Goal: Task Accomplishment & Management: Complete application form

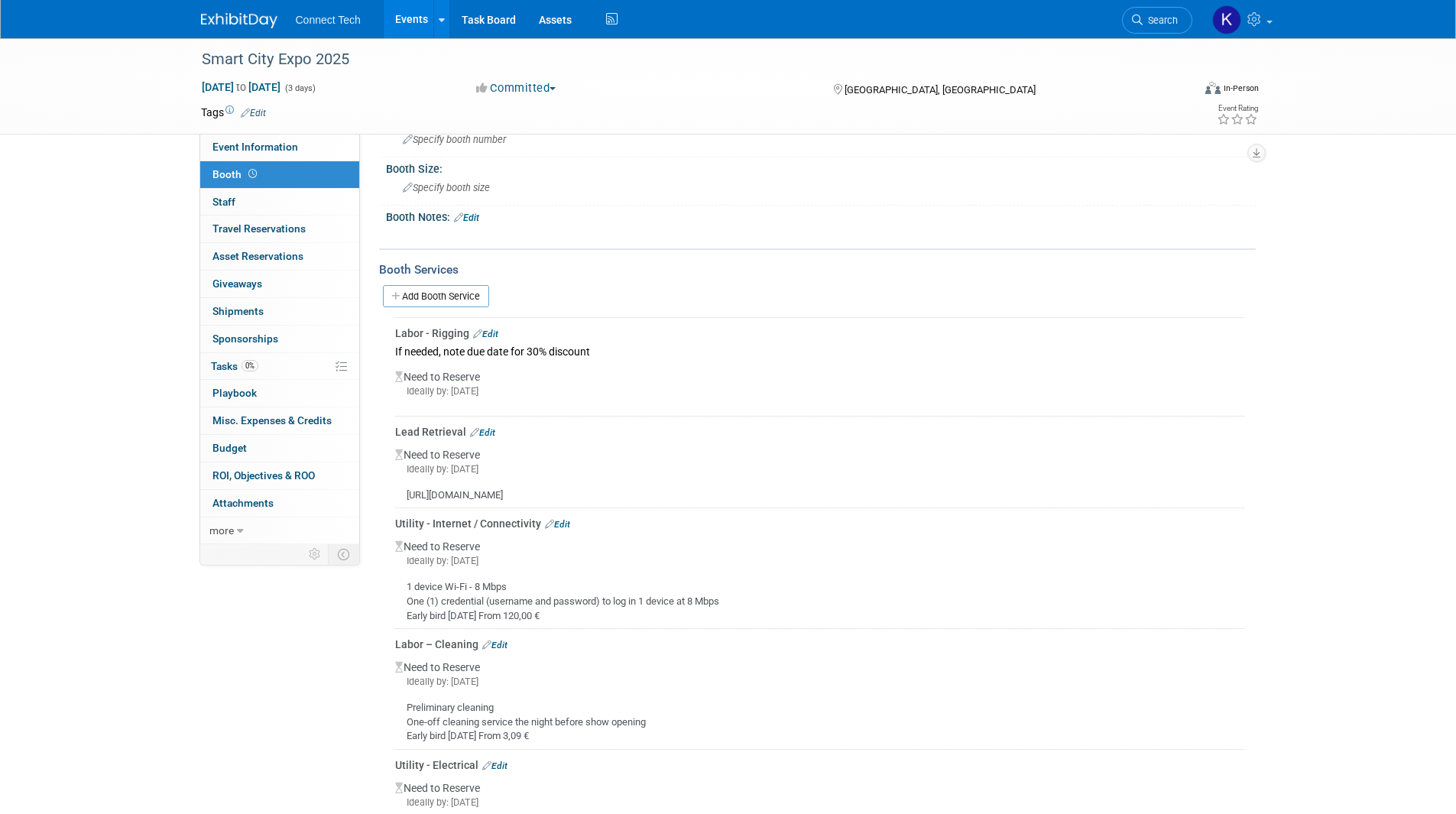
scroll to position [65, 0]
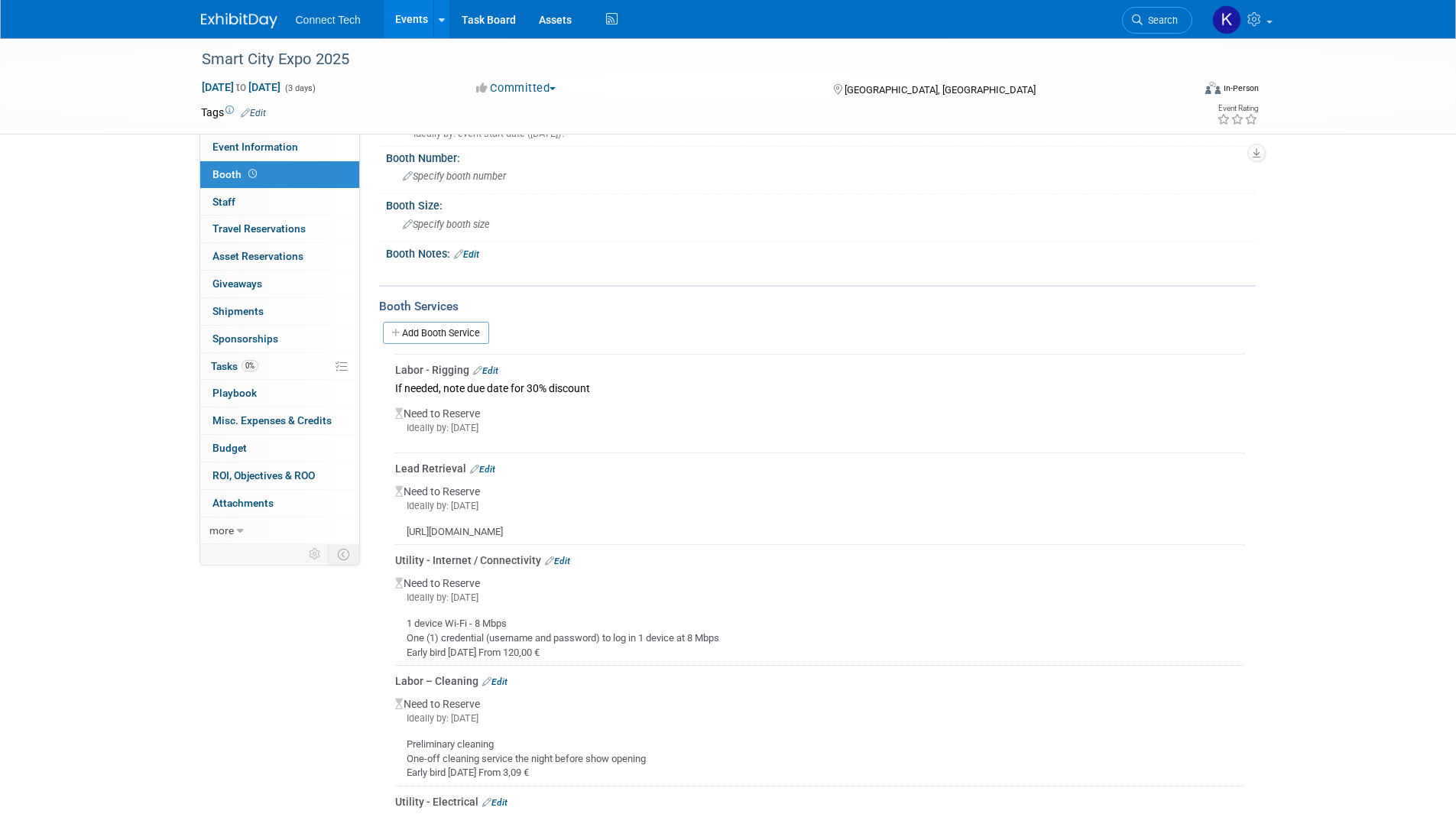
click at [213, 21] on img at bounding box center [238, 20] width 76 height 15
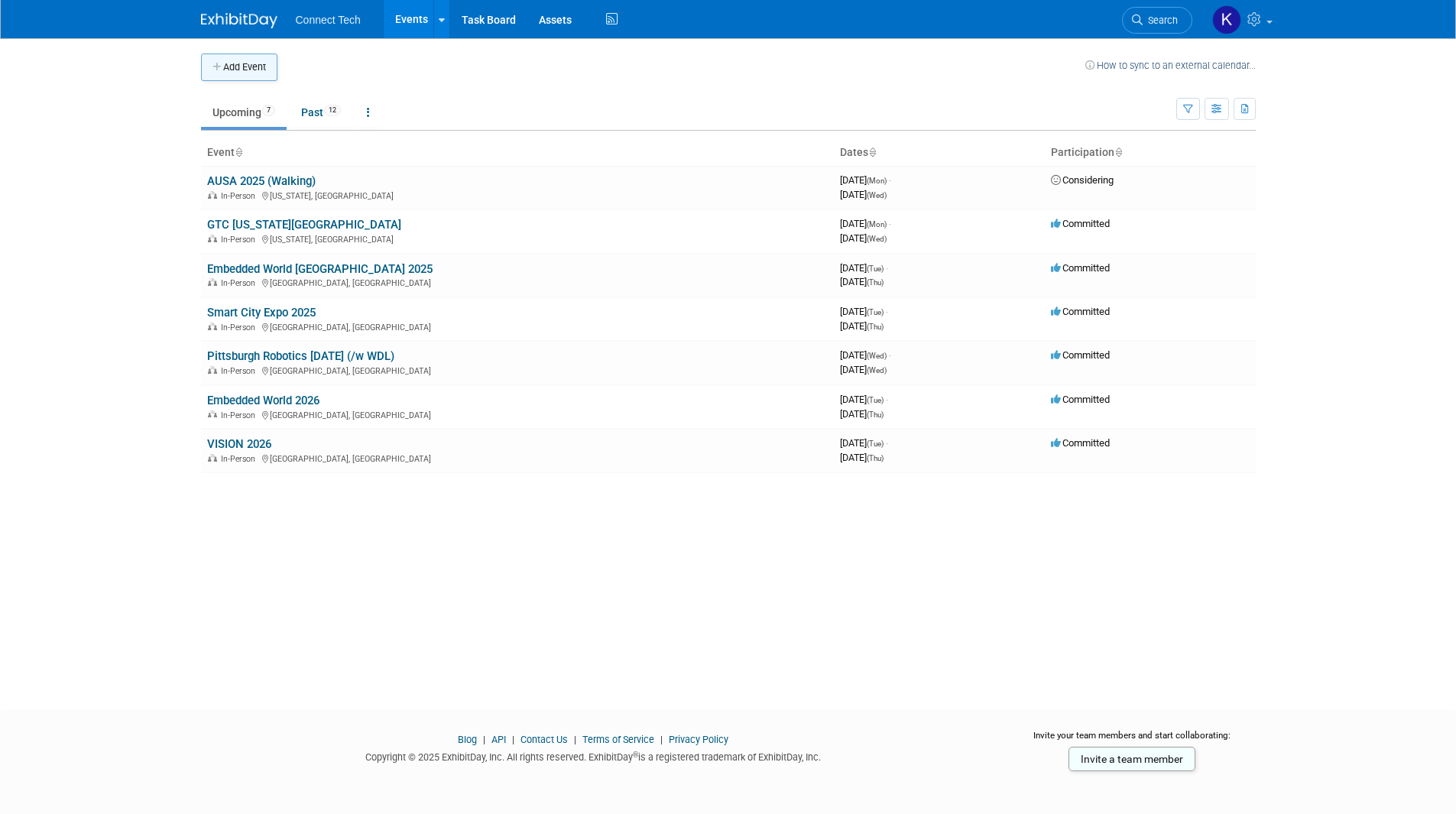
click at [244, 74] on button "Add Event" at bounding box center [238, 67] width 76 height 28
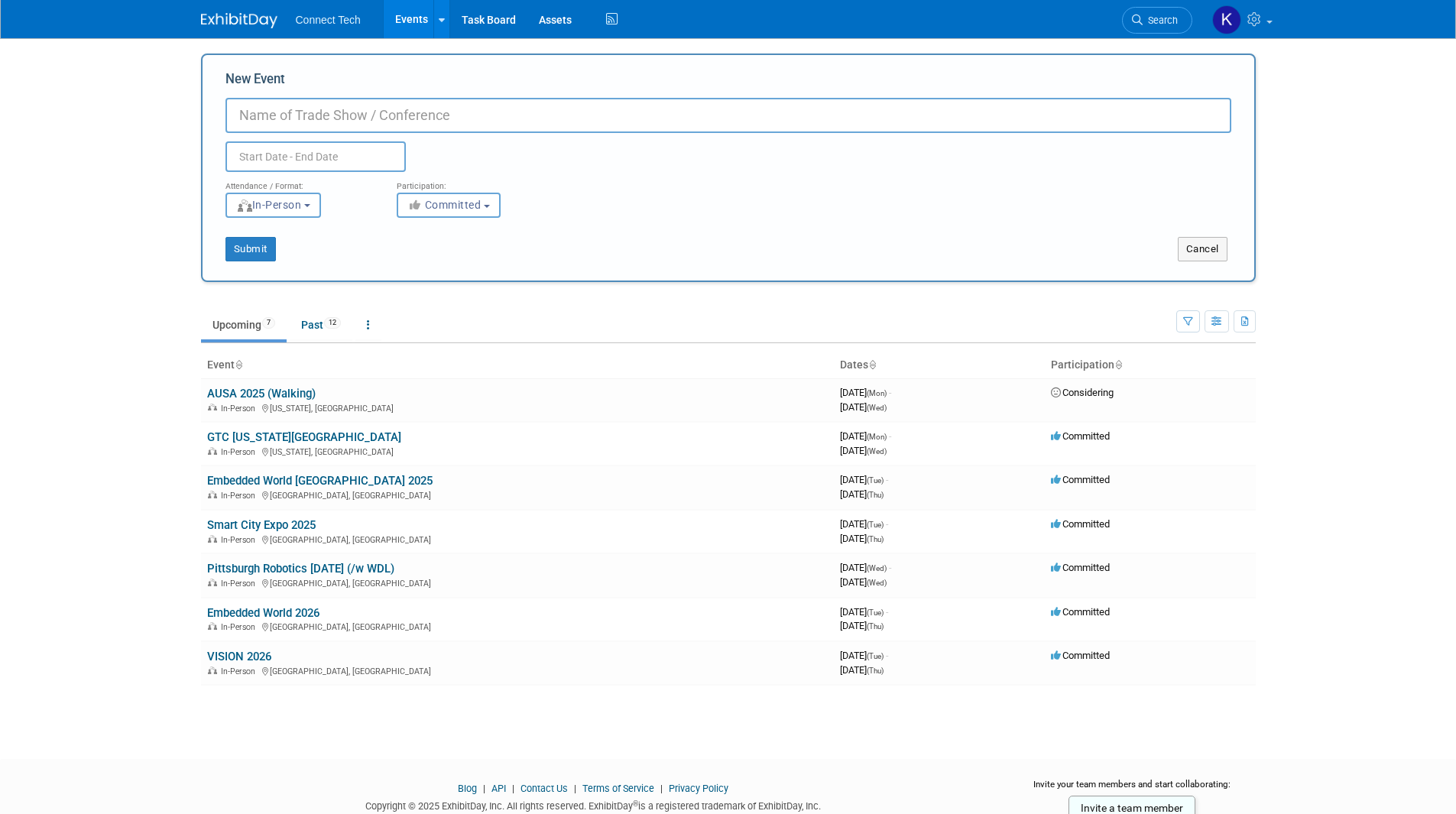
click at [283, 112] on input "New Event" at bounding box center [728, 115] width 1005 height 35
type input "XPONENTIAL 2026"
click at [278, 152] on input "text" at bounding box center [315, 157] width 180 height 30
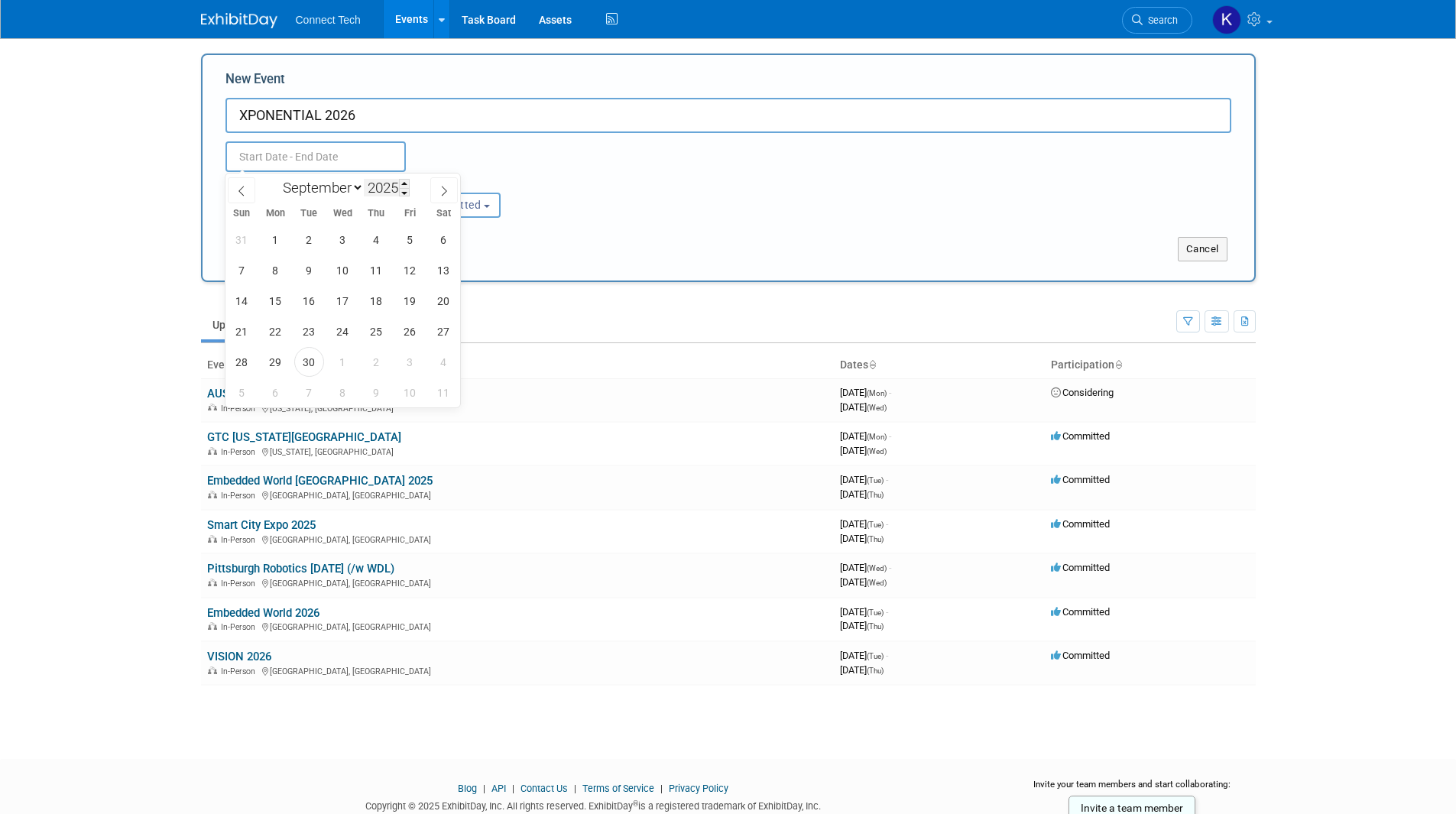
click at [395, 183] on input "2025" at bounding box center [386, 188] width 46 height 18
click at [402, 186] on span at bounding box center [404, 184] width 11 height 9
type input "2026"
click at [237, 188] on icon at bounding box center [242, 191] width 11 height 11
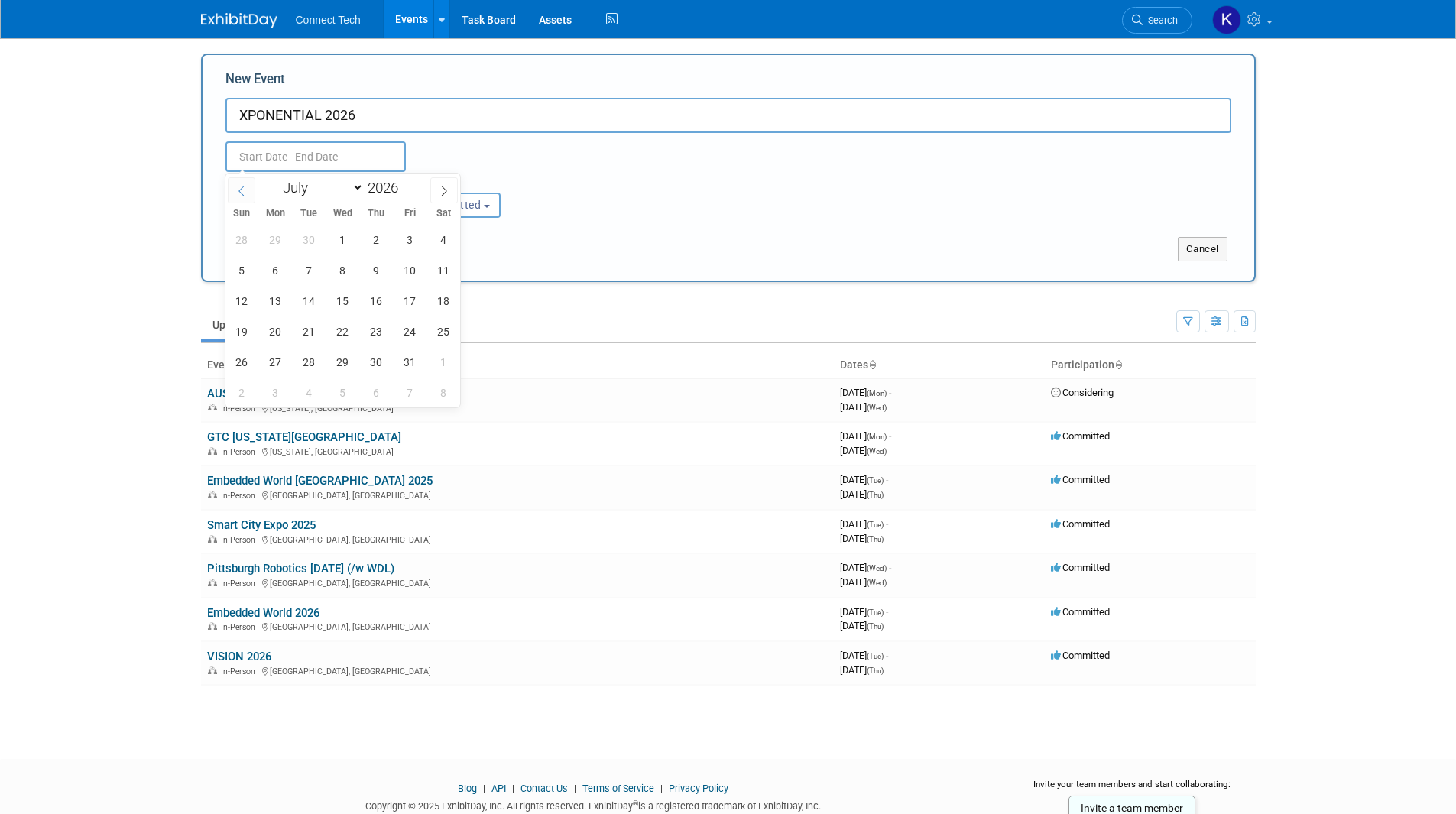
click at [237, 188] on icon at bounding box center [242, 191] width 11 height 11
select select "4"
click at [283, 292] on span "11" at bounding box center [275, 300] width 30 height 30
click at [379, 299] on span "14" at bounding box center [375, 300] width 30 height 30
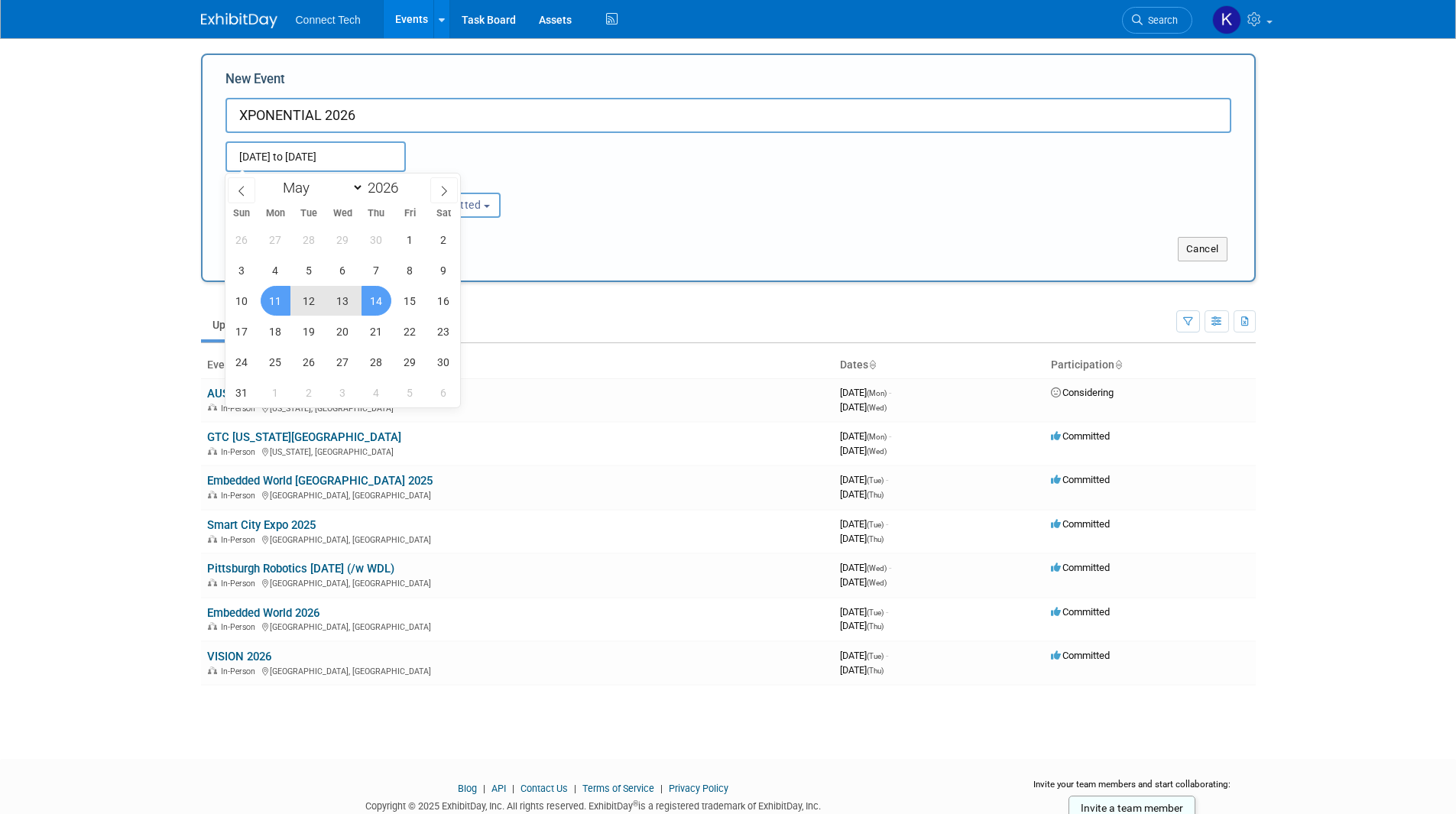
type input "[DATE] to [DATE]"
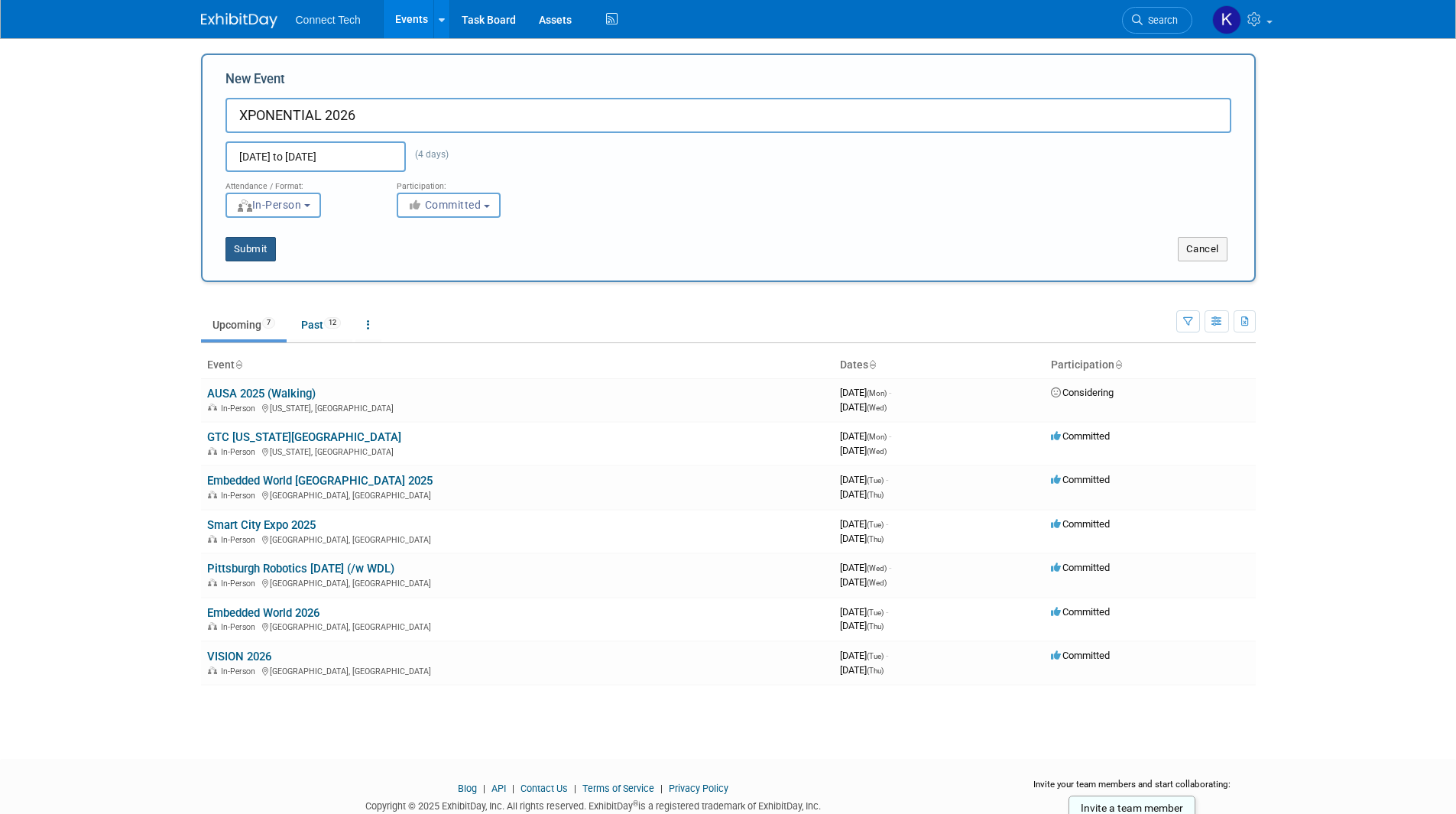
click at [254, 250] on button "Submit" at bounding box center [251, 248] width 50 height 24
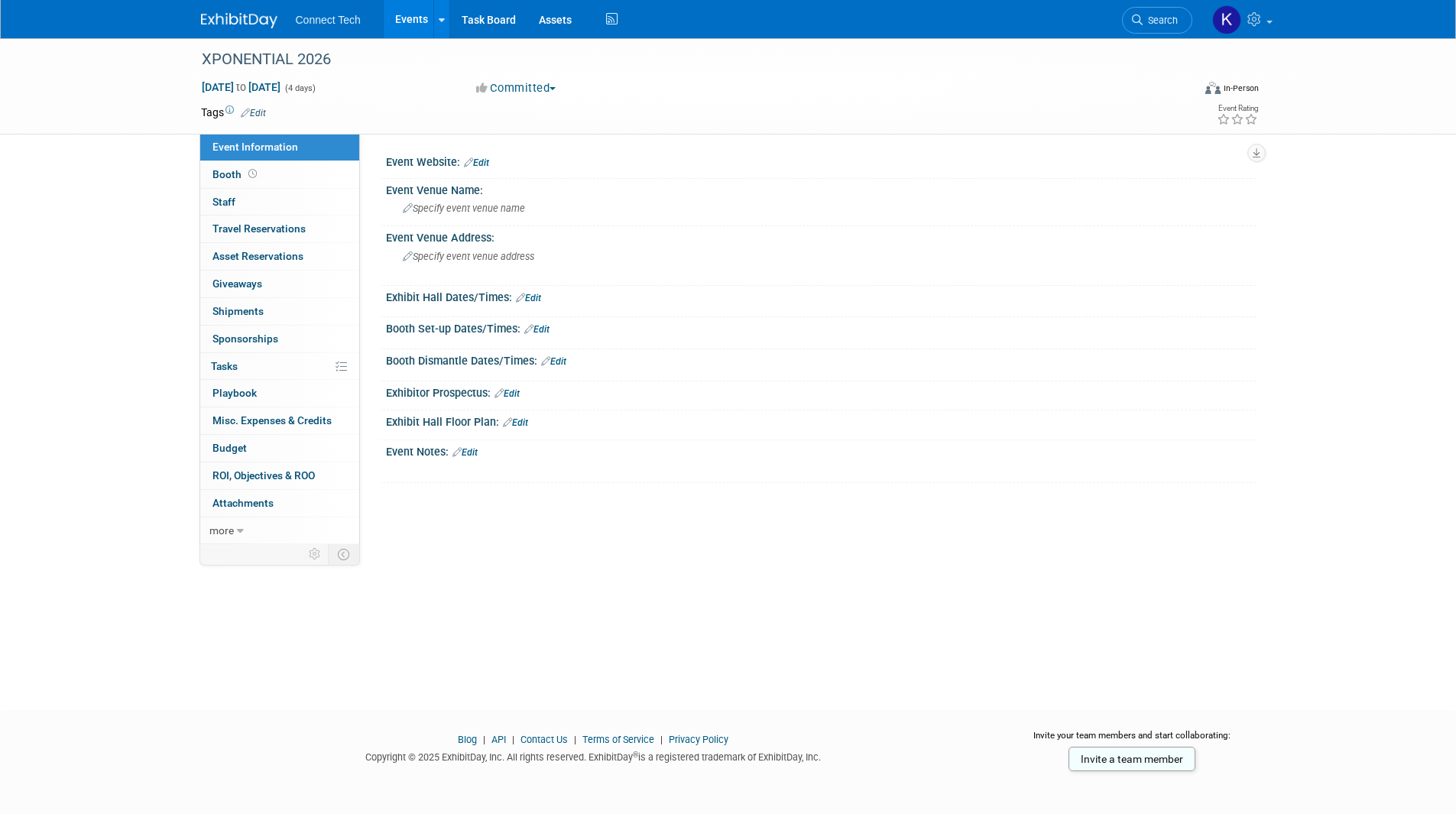
click at [483, 162] on link "Edit" at bounding box center [477, 163] width 25 height 11
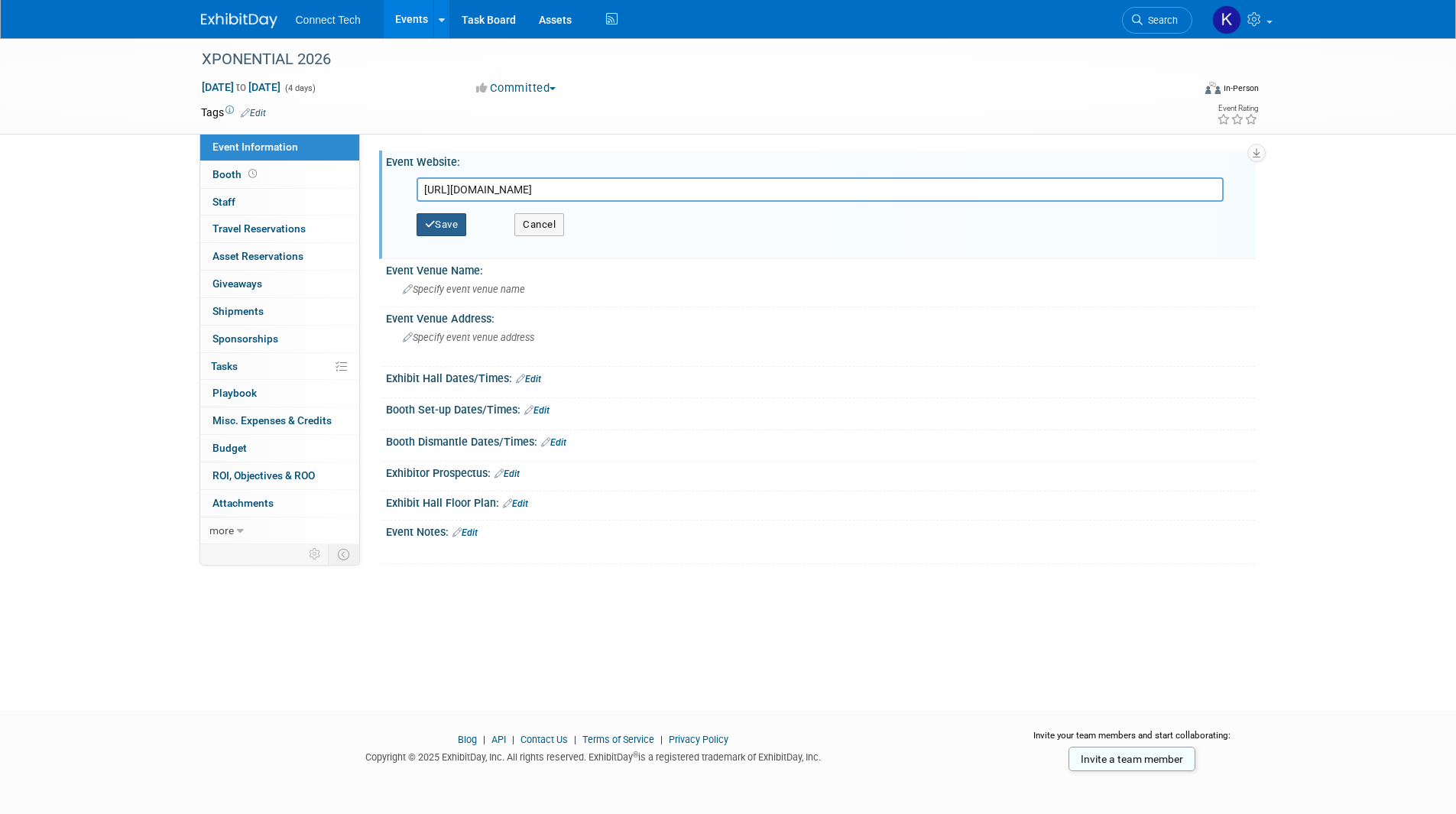
type input "https://www.auvsi.org/event/xponential-2026/"
click at [447, 221] on button "Save" at bounding box center [442, 225] width 50 height 23
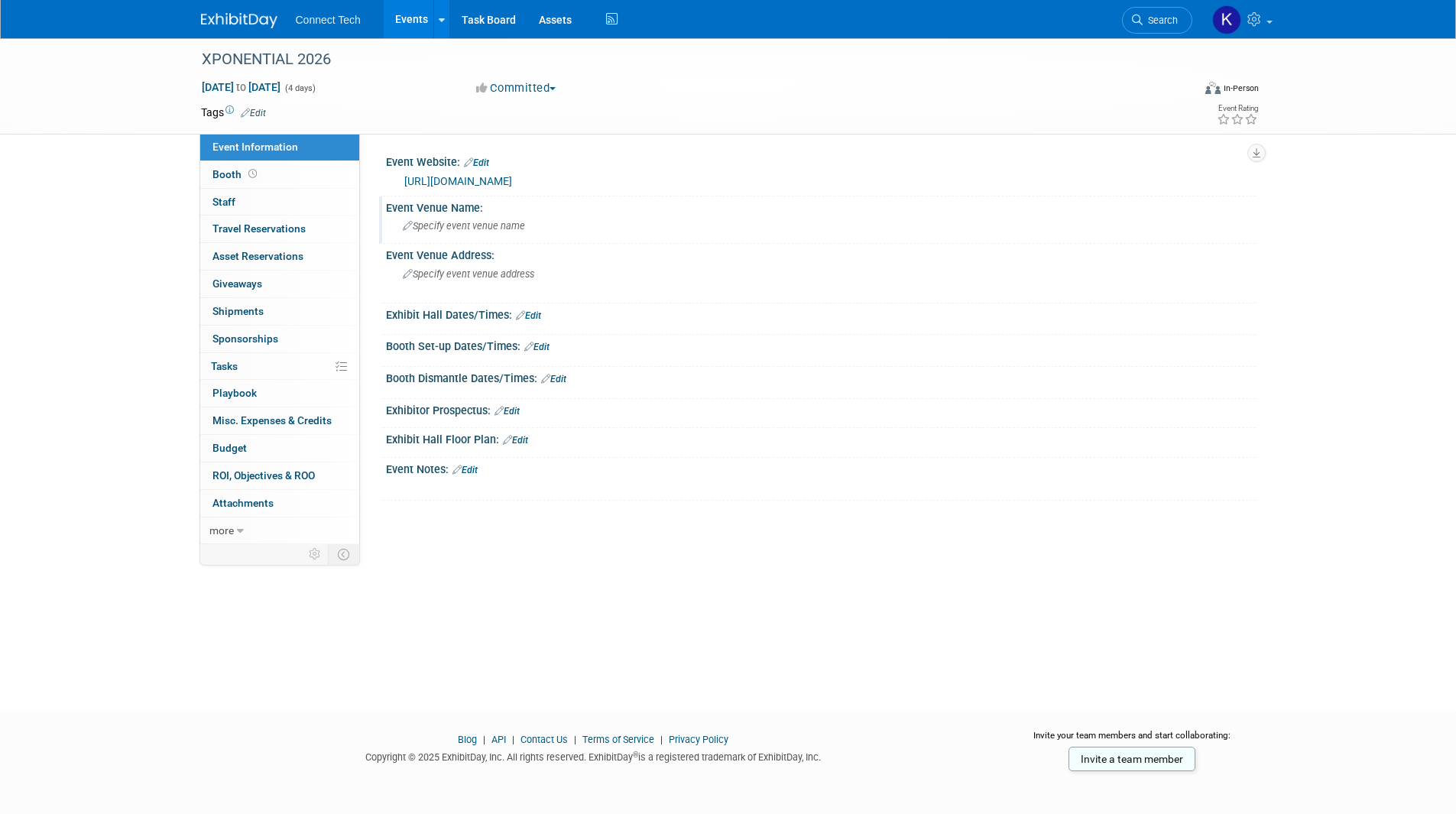
click at [462, 229] on span "Specify event venue name" at bounding box center [463, 226] width 122 height 12
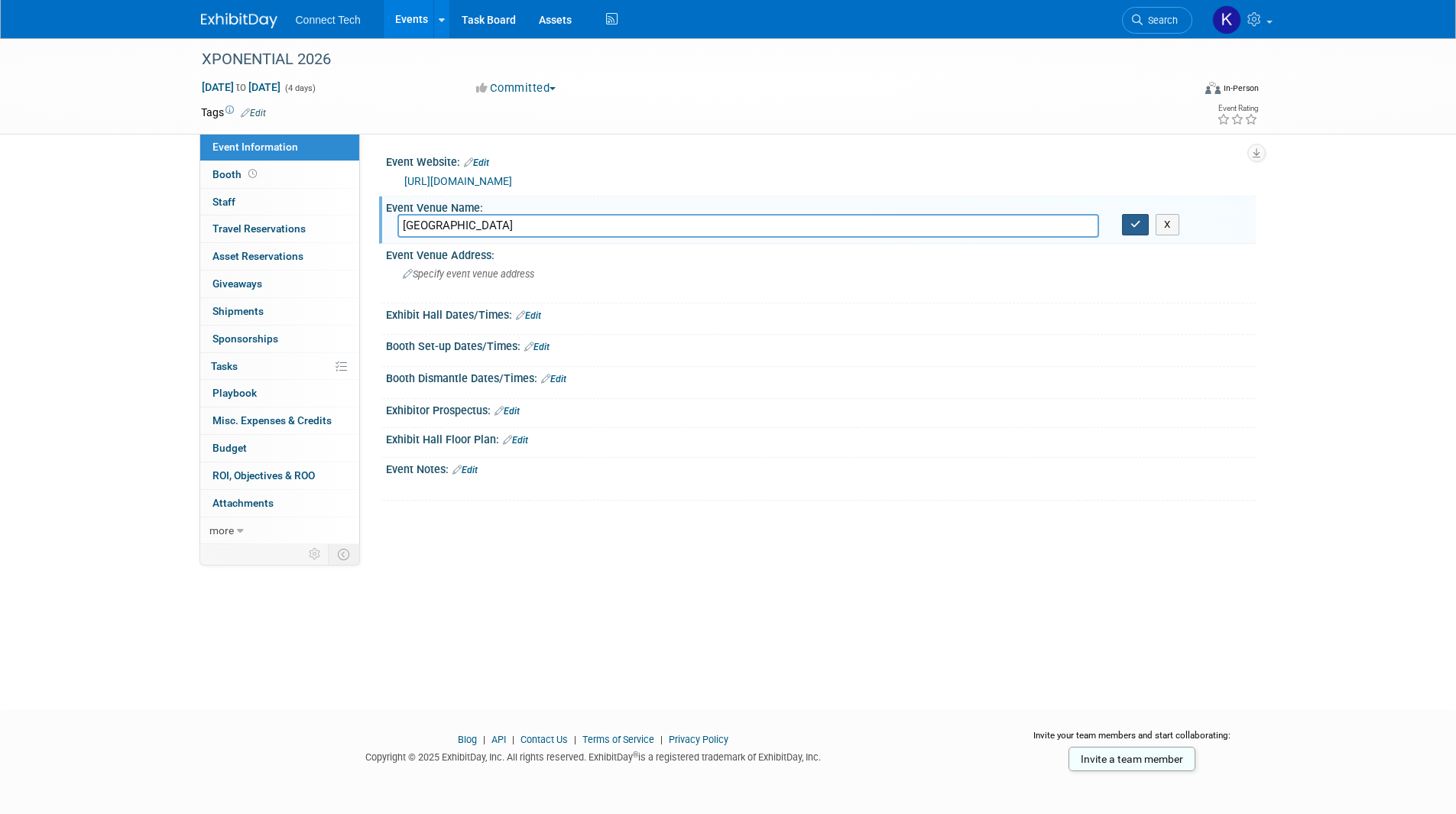
type input "Huntington Place"
click at [1140, 224] on icon "button" at bounding box center [1135, 224] width 11 height 10
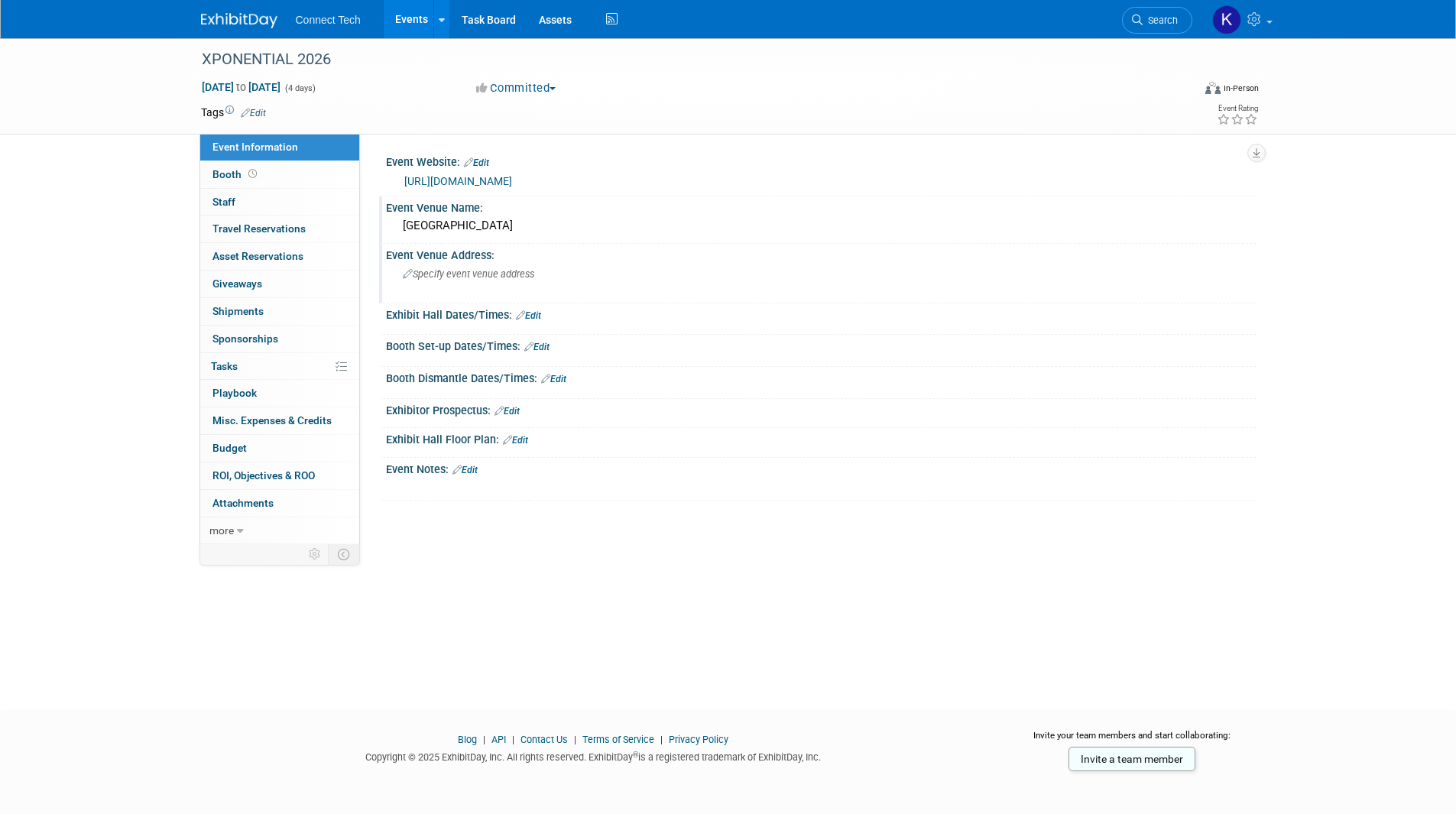
click at [537, 283] on div "Specify event venue address" at bounding box center [567, 280] width 340 height 35
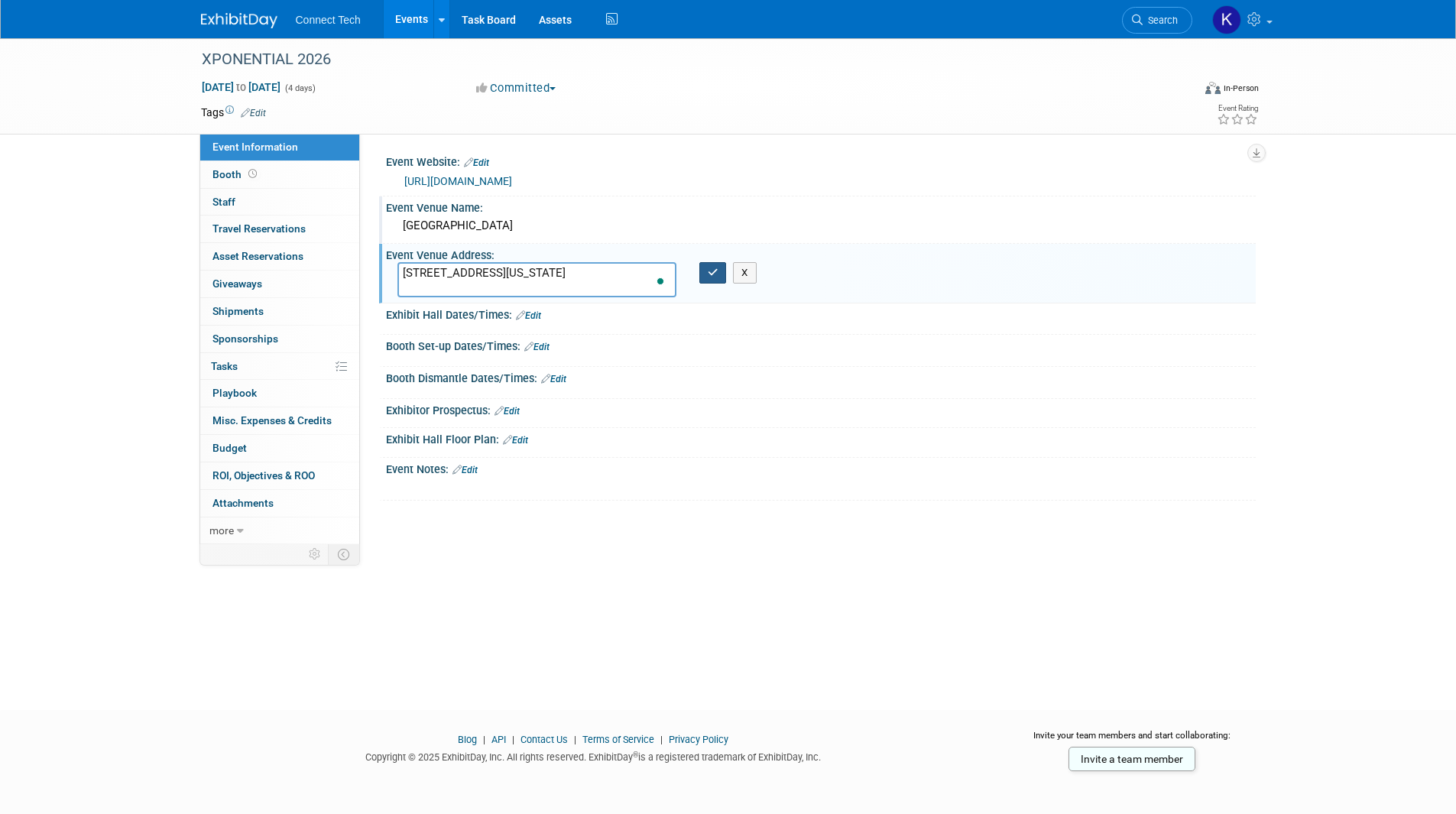
type textarea "1 Washington Blvd, Detroit, MI 48226, United States"
click at [718, 273] on icon "button" at bounding box center [713, 273] width 11 height 10
